Goal: Find specific page/section: Find specific page/section

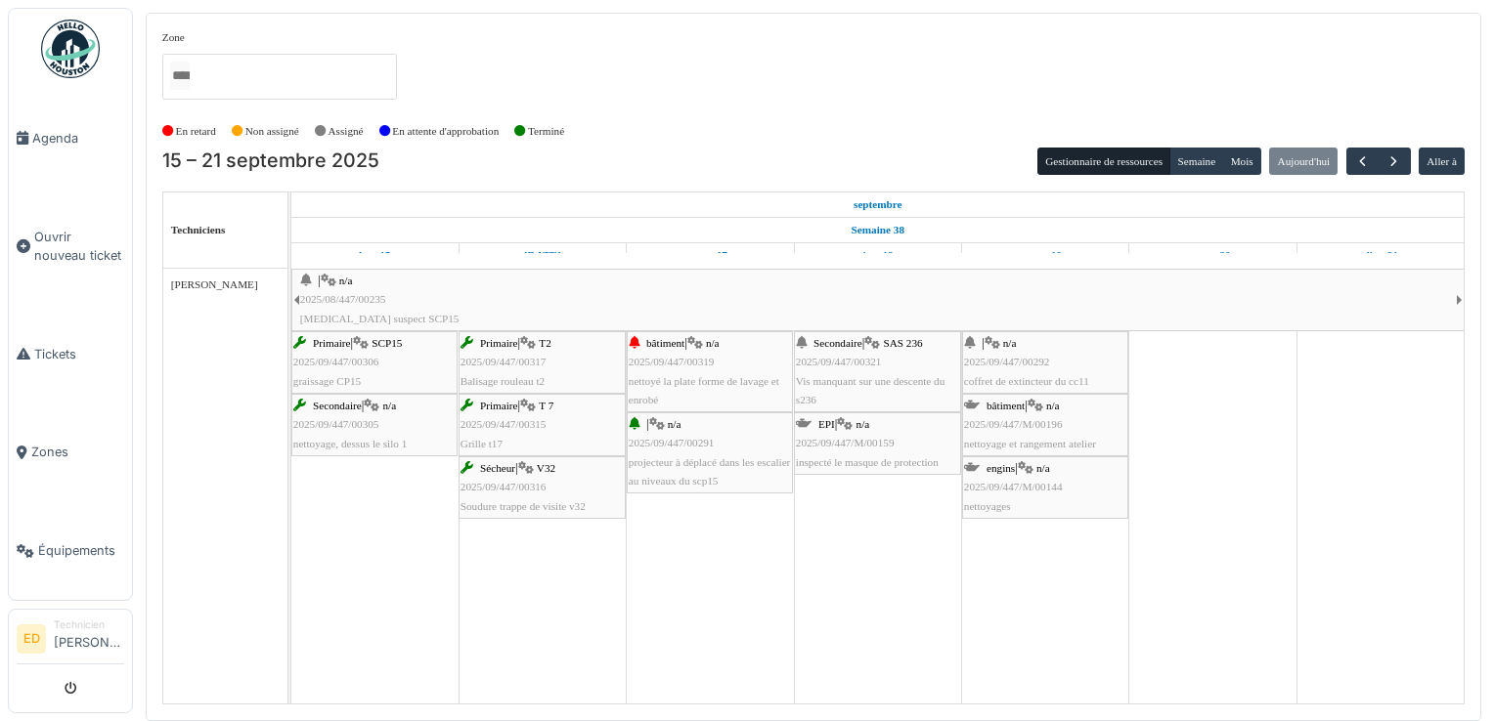
click at [751, 375] on span "nettoyé la plate forme de lavage et enrobé" at bounding box center [704, 390] width 151 height 30
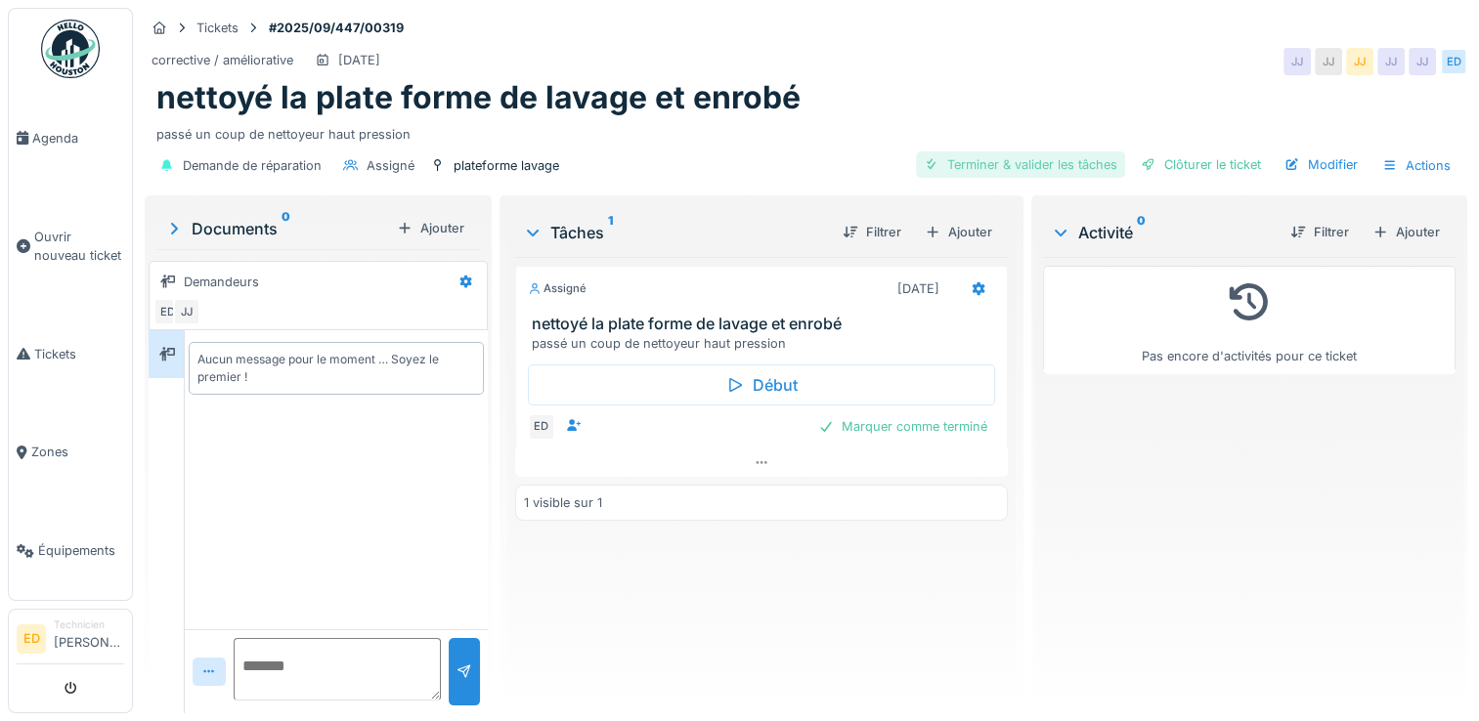
click at [1023, 169] on div "Terminer & valider les tâches" at bounding box center [1020, 165] width 209 height 26
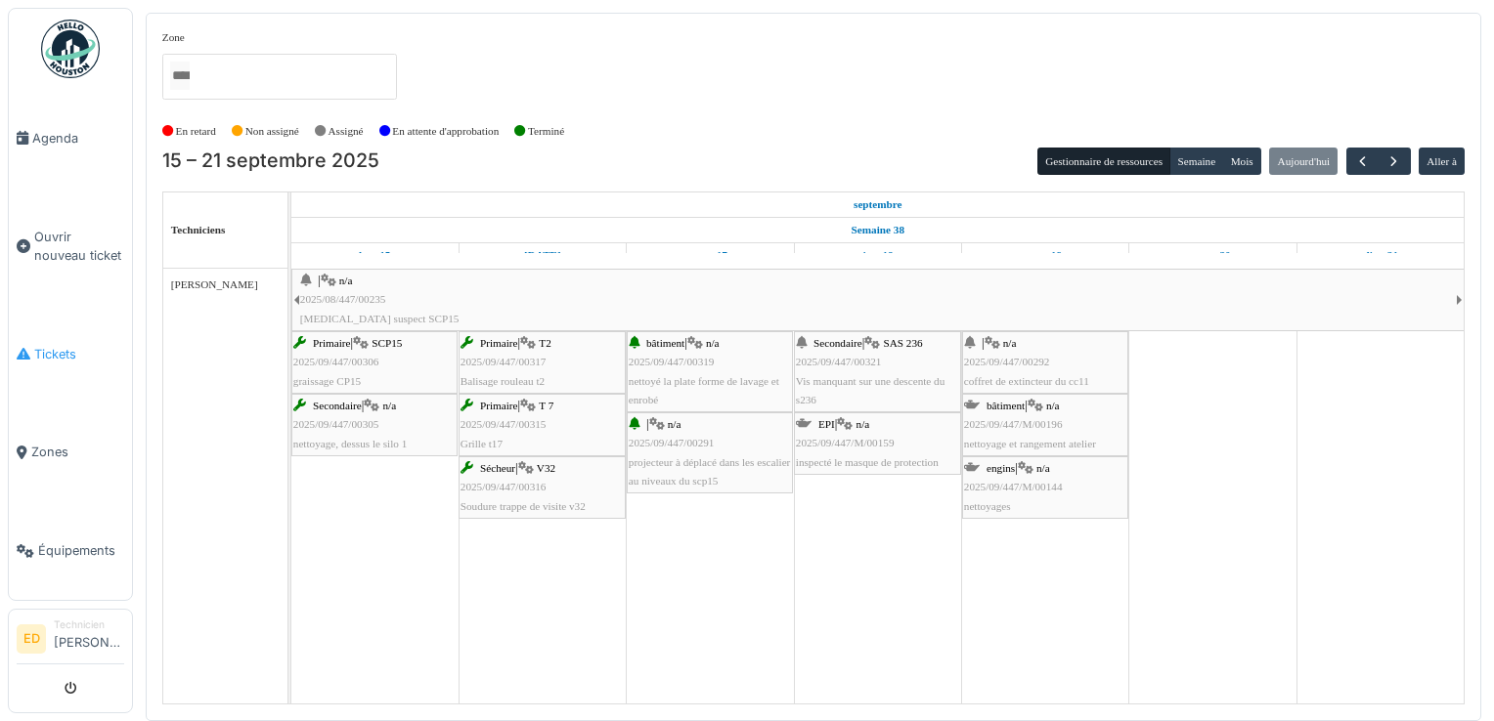
click at [59, 324] on link "Tickets" at bounding box center [70, 354] width 123 height 99
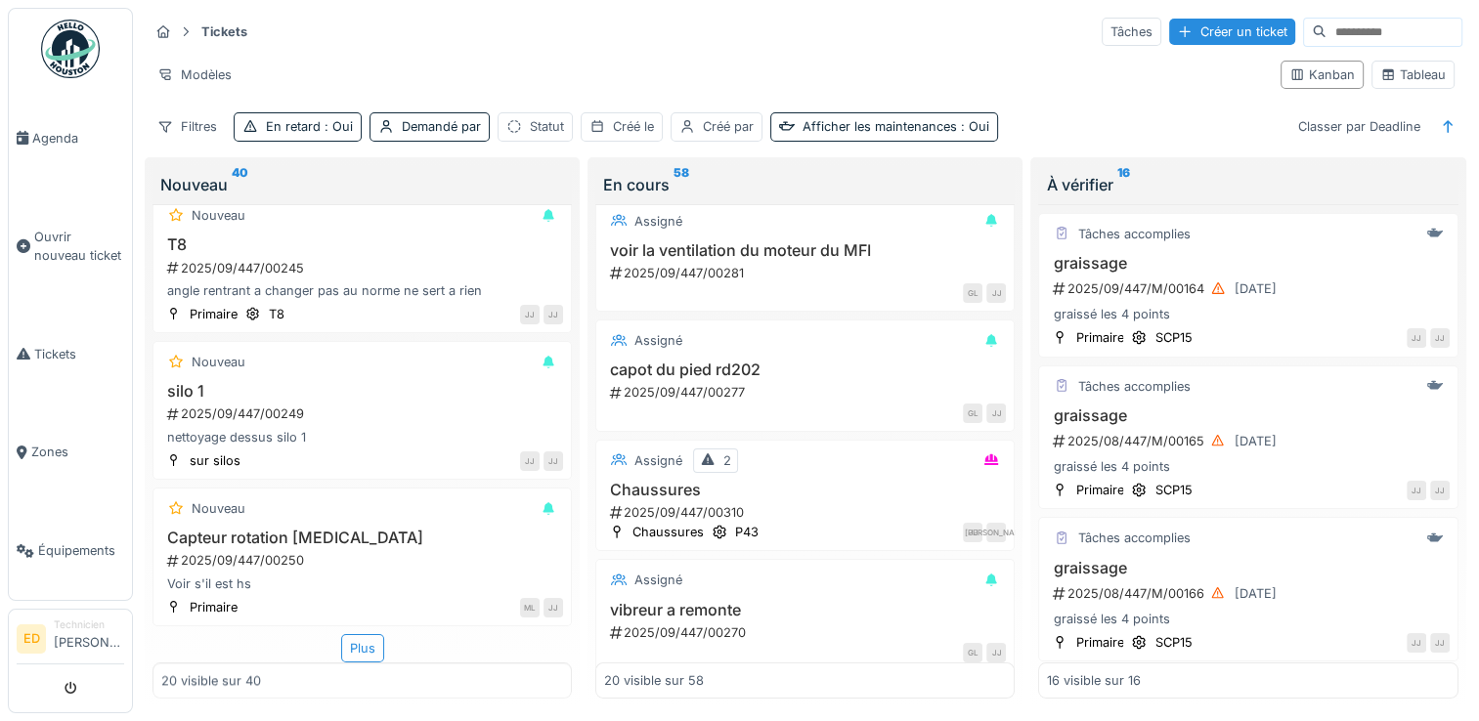
scroll to position [182, 0]
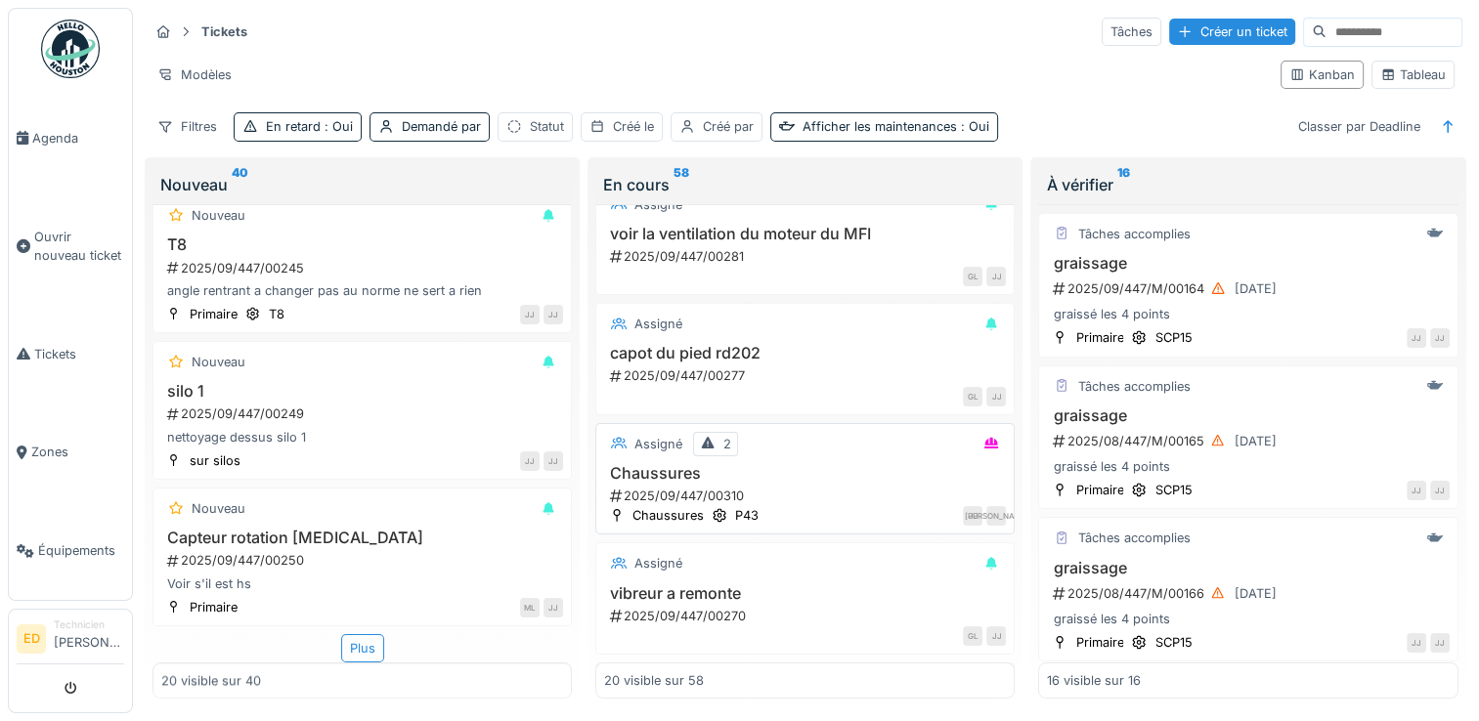
click at [797, 470] on h3 "Chaussures" at bounding box center [805, 473] width 402 height 19
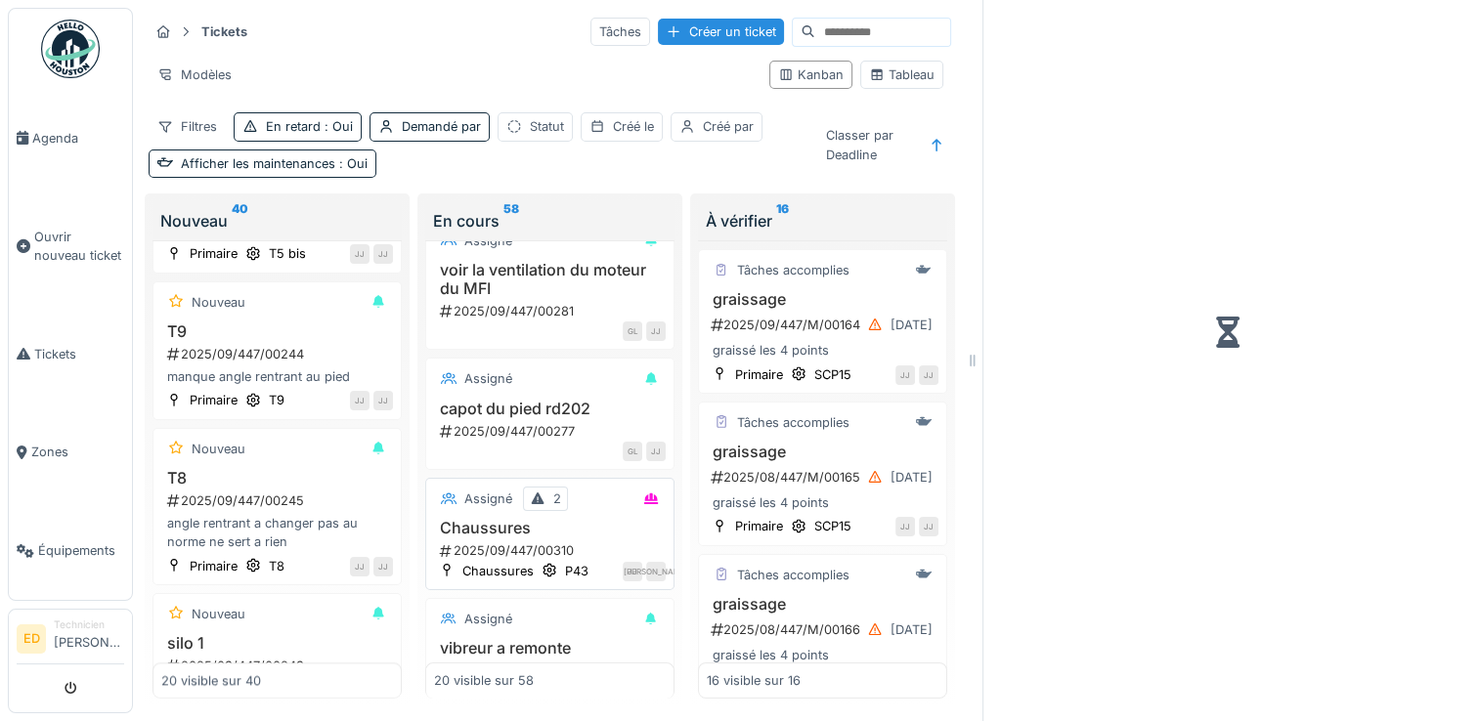
scroll to position [2550, 0]
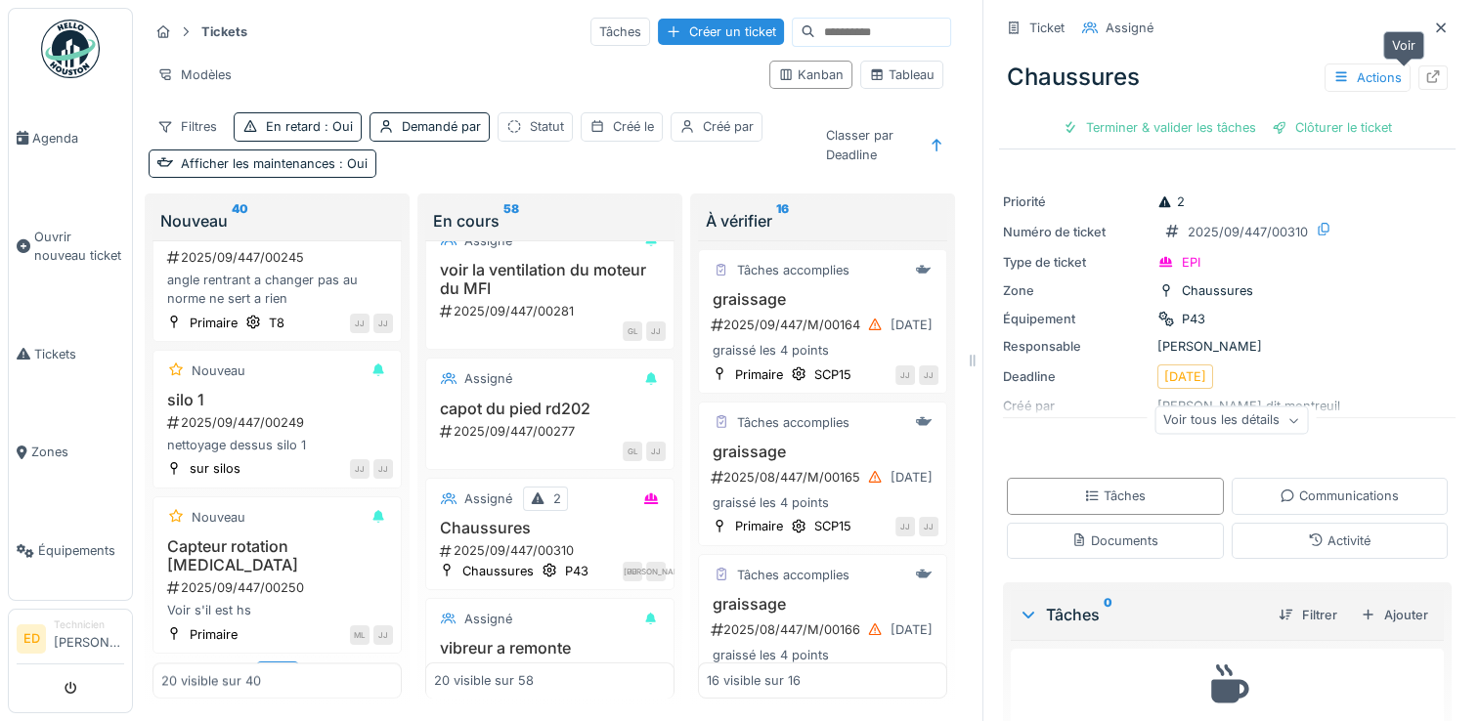
click at [1425, 84] on div at bounding box center [1433, 77] width 16 height 19
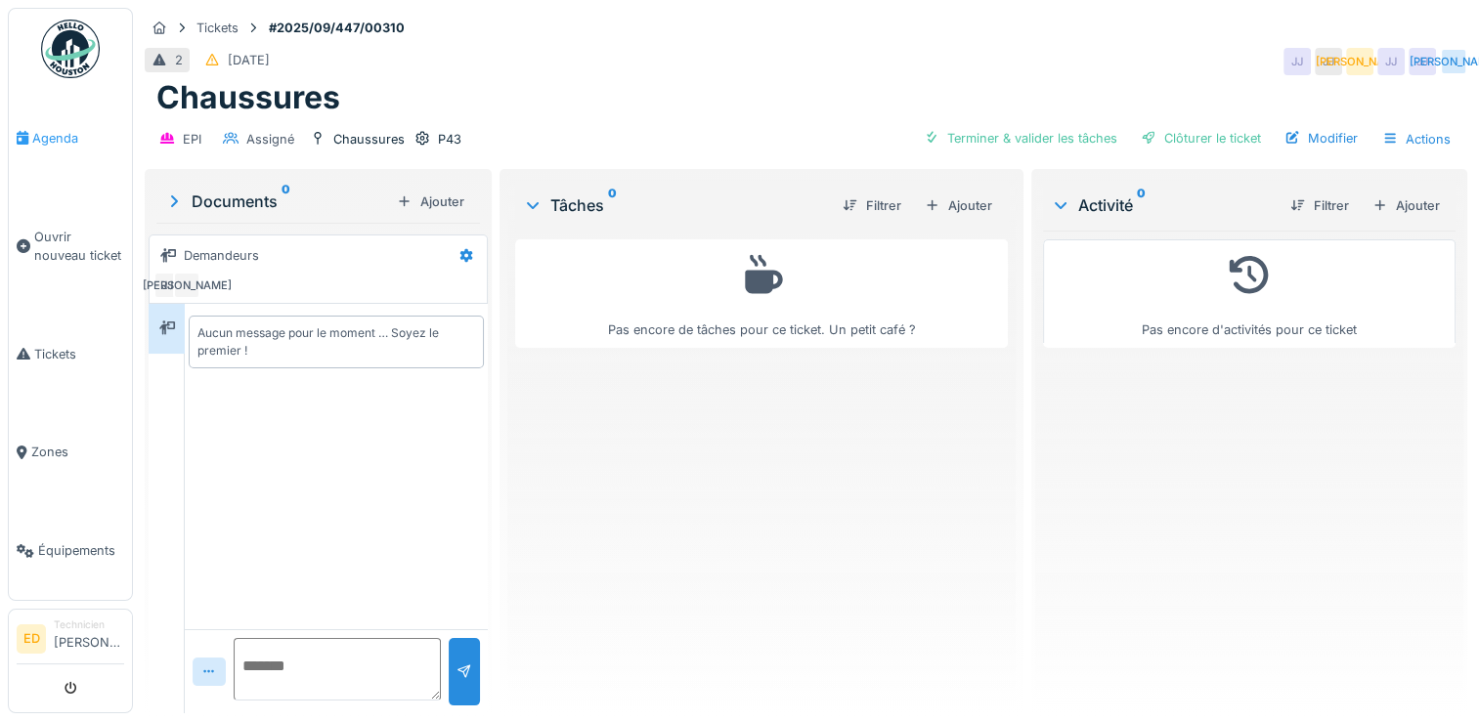
click at [81, 114] on link "Agenda" at bounding box center [70, 138] width 123 height 99
